Goal: Navigation & Orientation: Find specific page/section

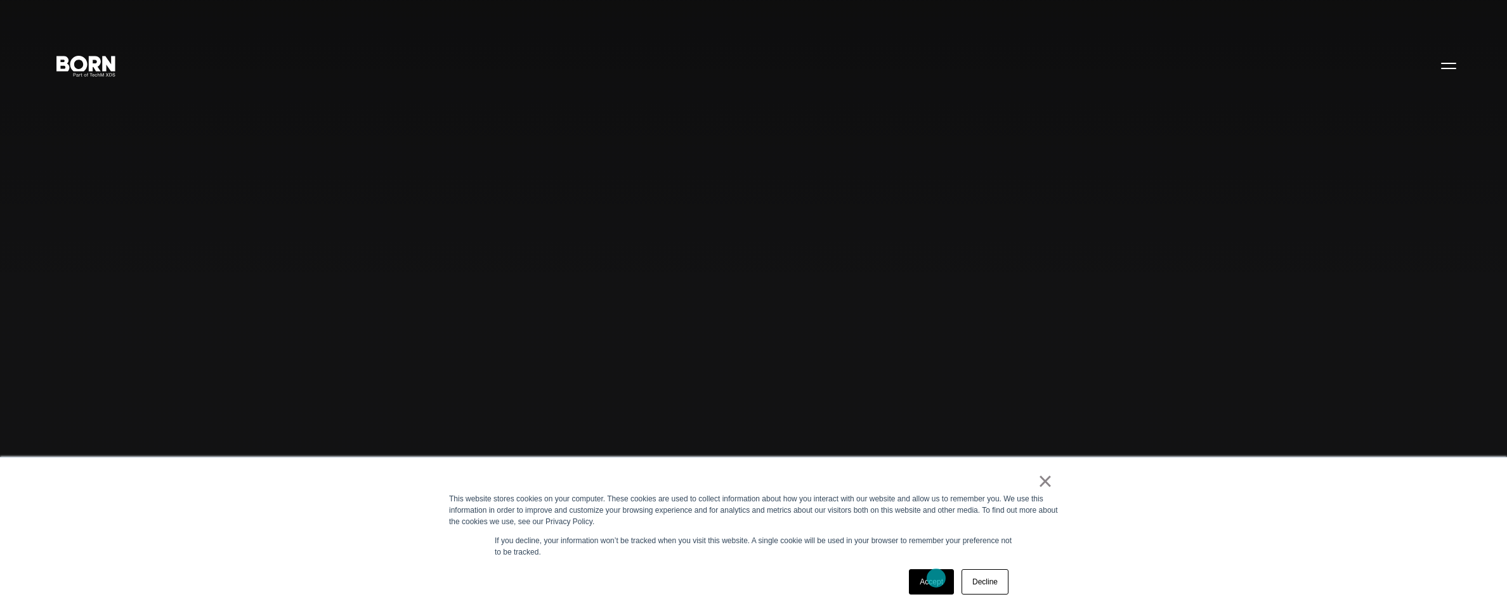
click at [936, 578] on link "Accept" at bounding box center [931, 582] width 45 height 25
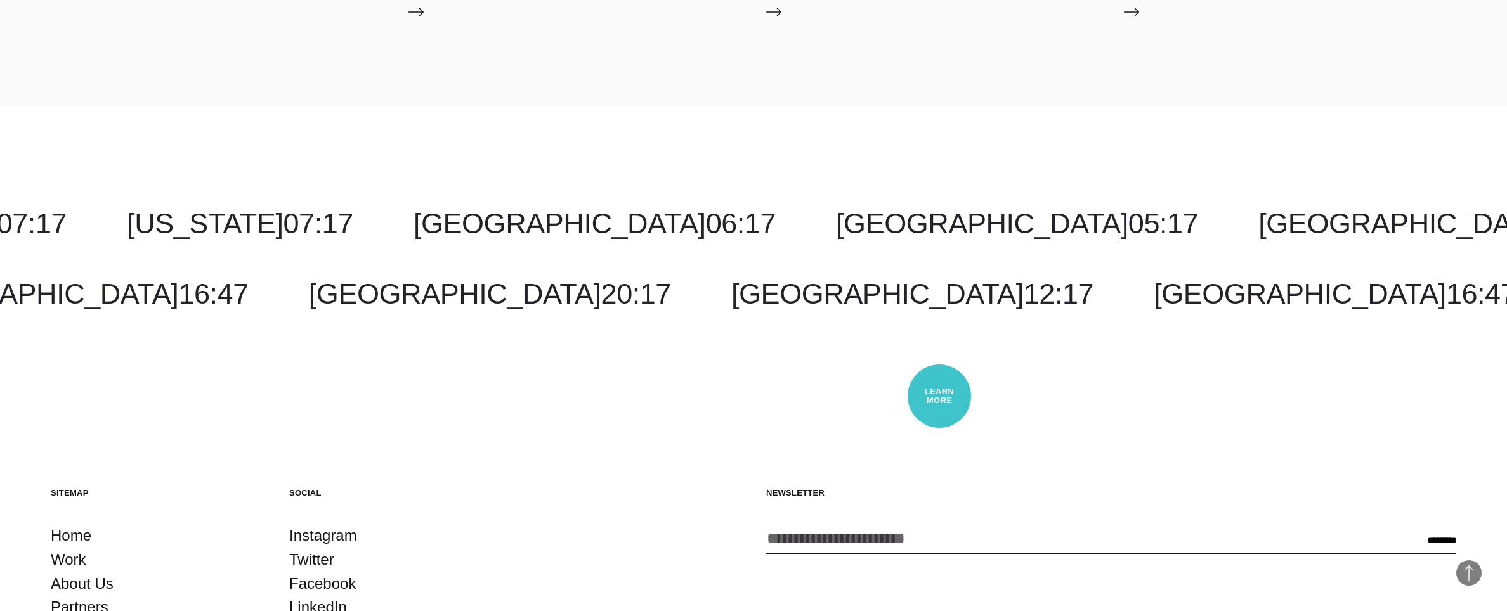
scroll to position [4175, 0]
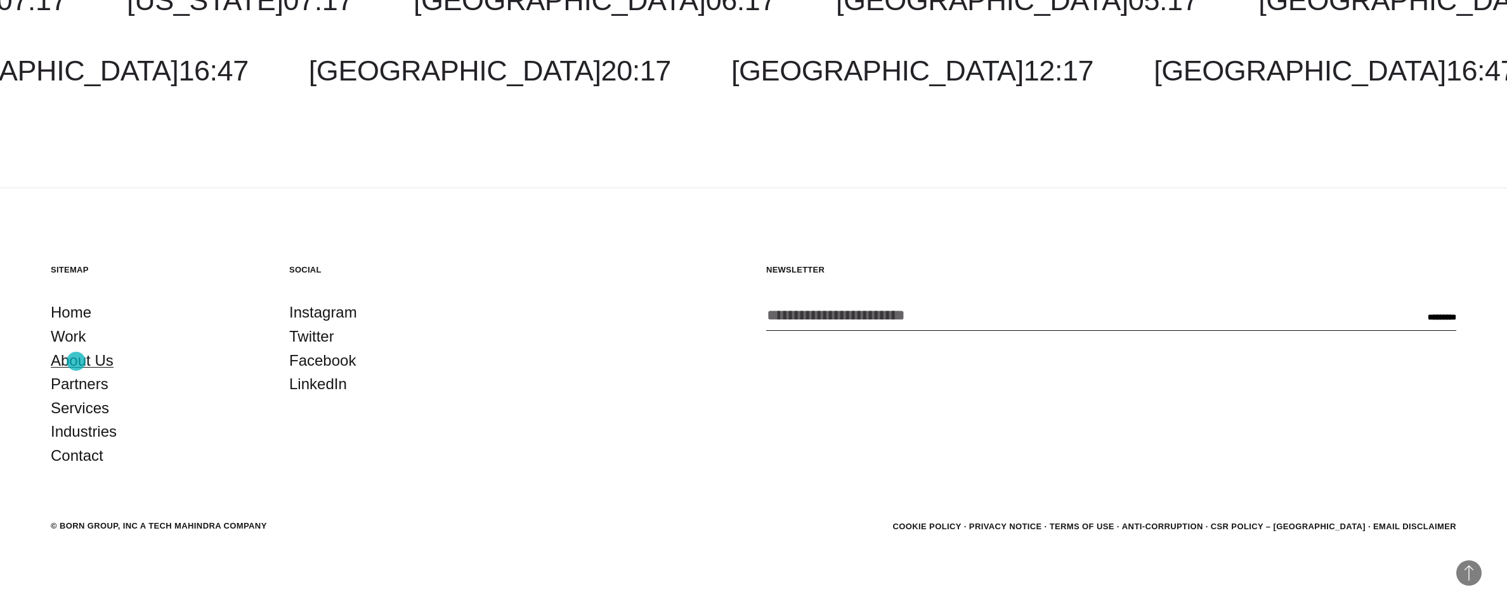
click at [76, 361] on link "About Us" at bounding box center [82, 361] width 63 height 24
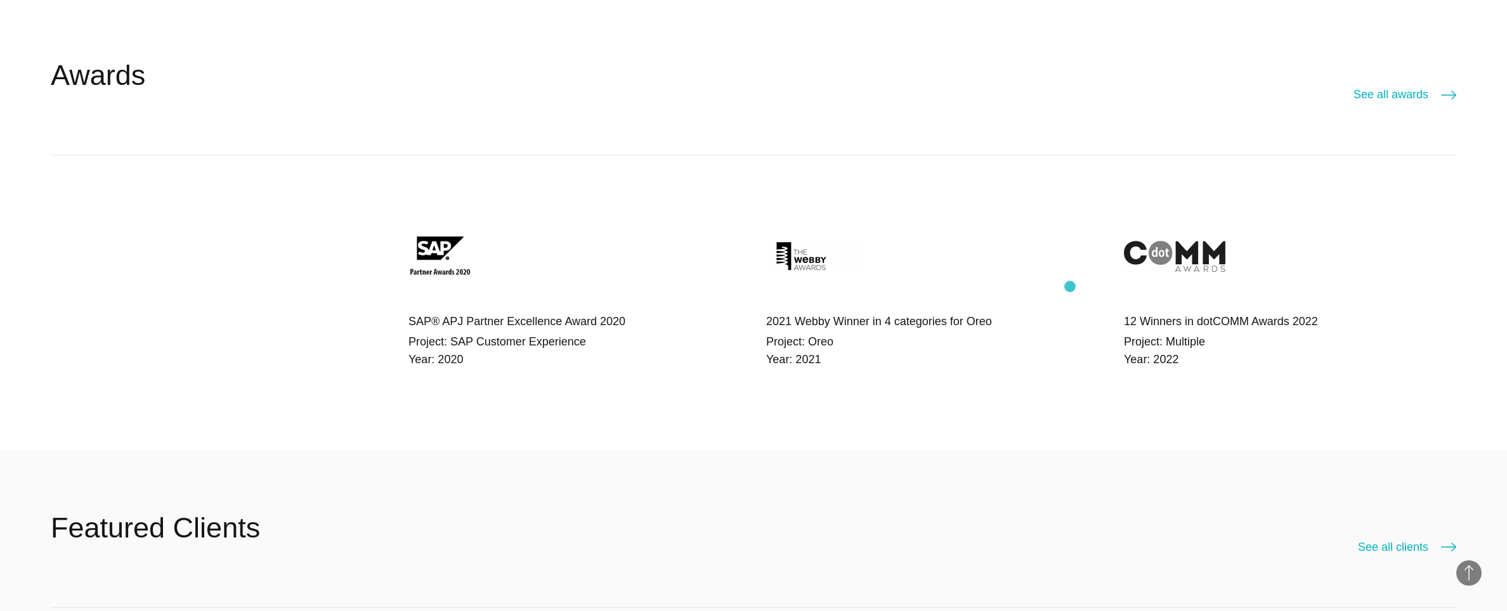
scroll to position [3009, 0]
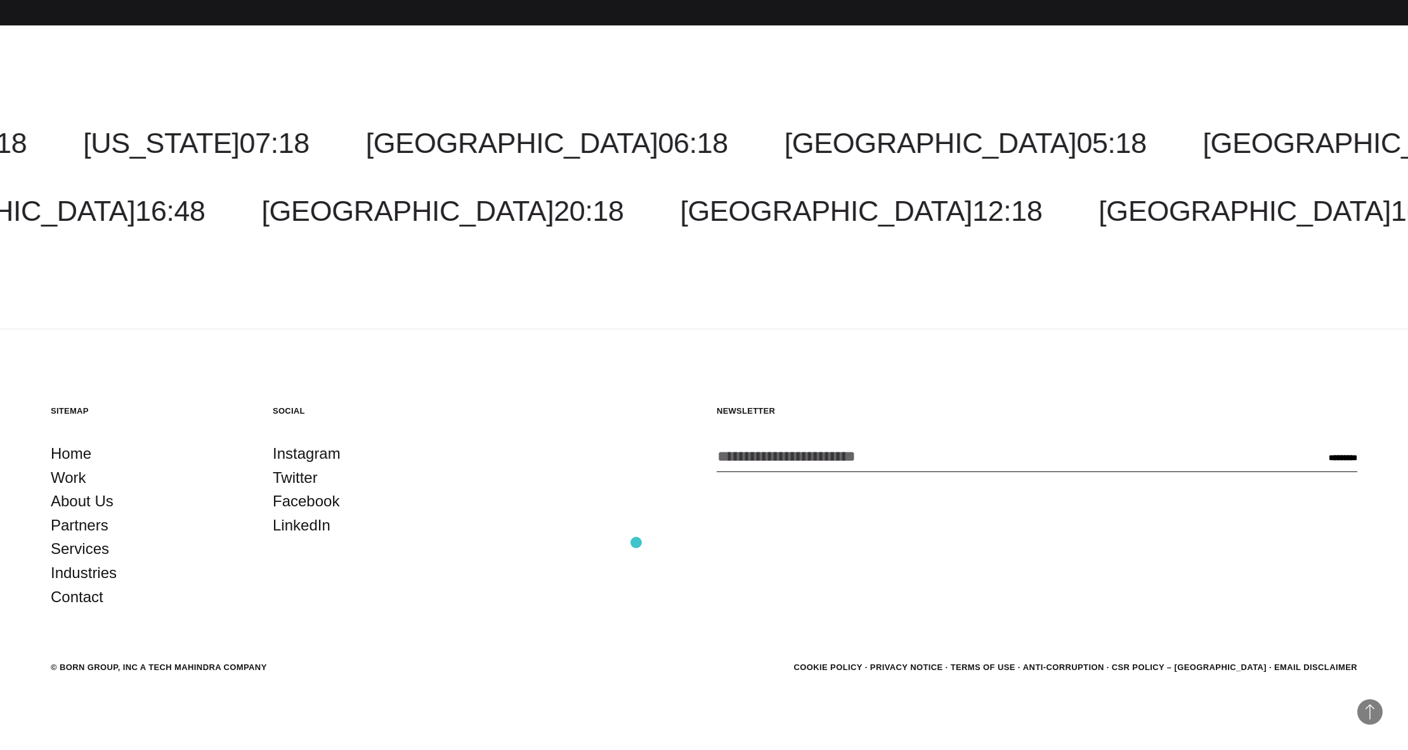
scroll to position [1648, 0]
